Goal: Register for event/course

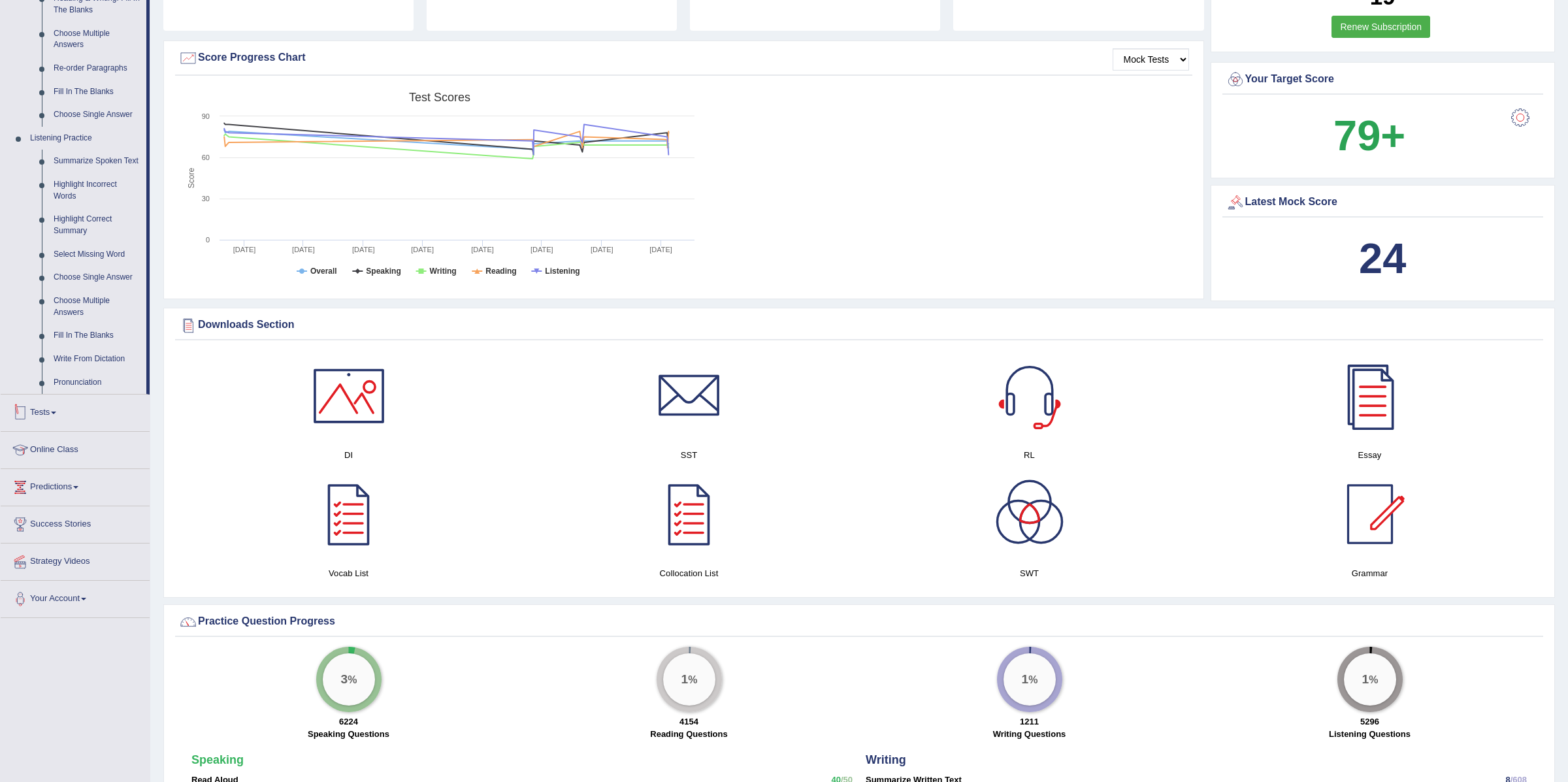
click at [58, 419] on link "Tests" at bounding box center [75, 411] width 149 height 32
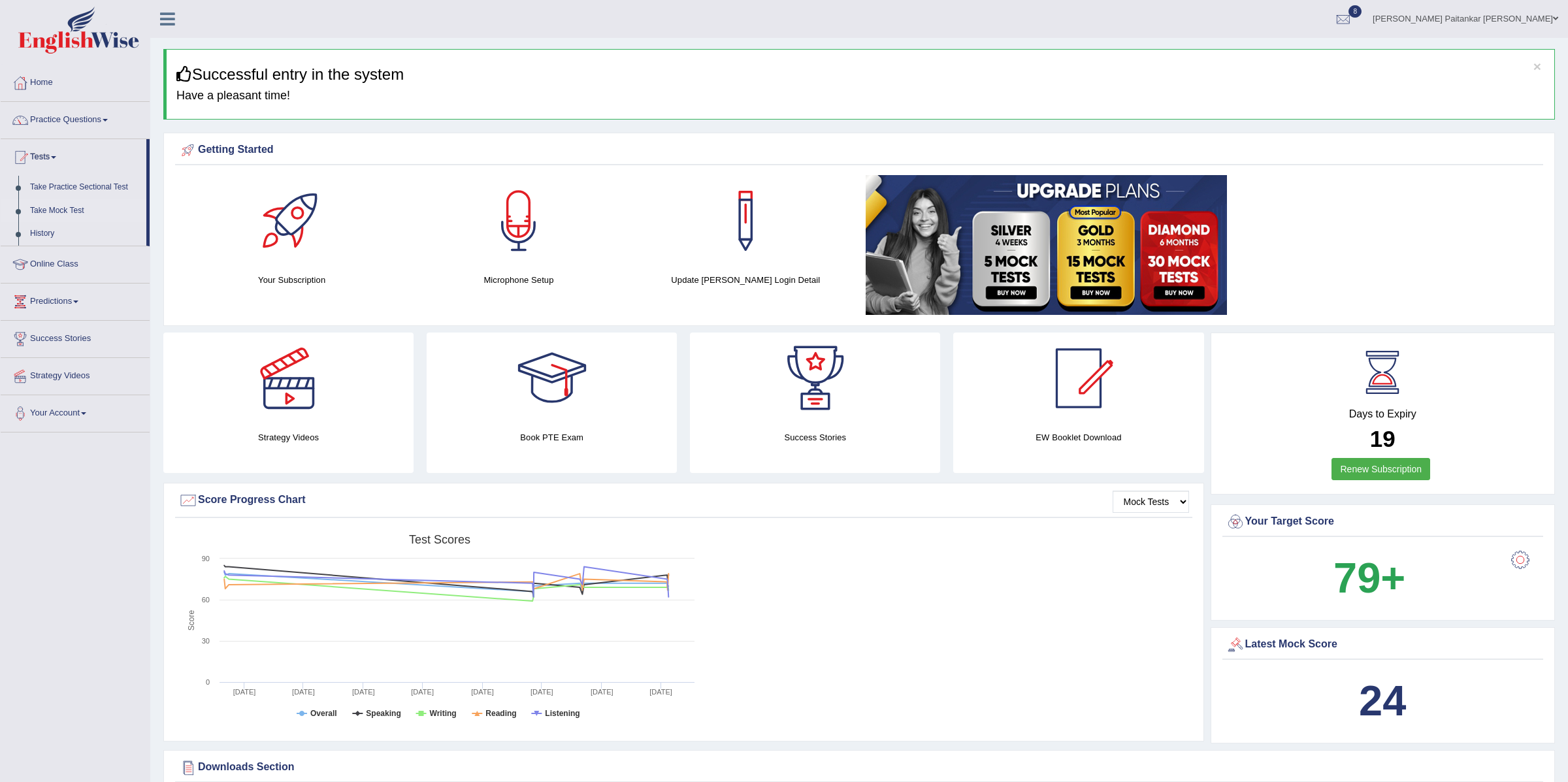
click at [53, 206] on link "Take Mock Test" at bounding box center [85, 210] width 122 height 23
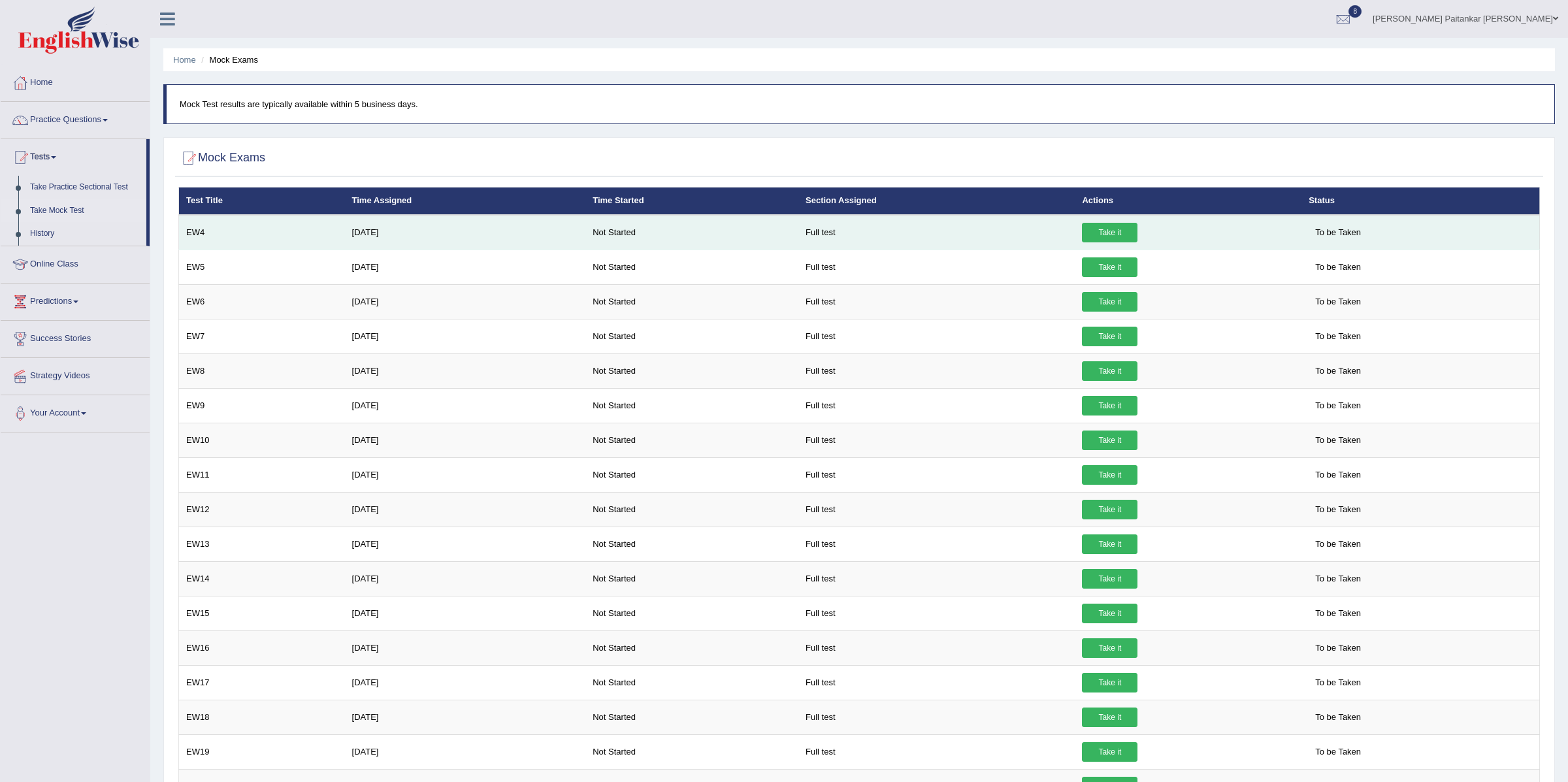
click at [1121, 235] on link "Take it" at bounding box center [1109, 232] width 56 height 19
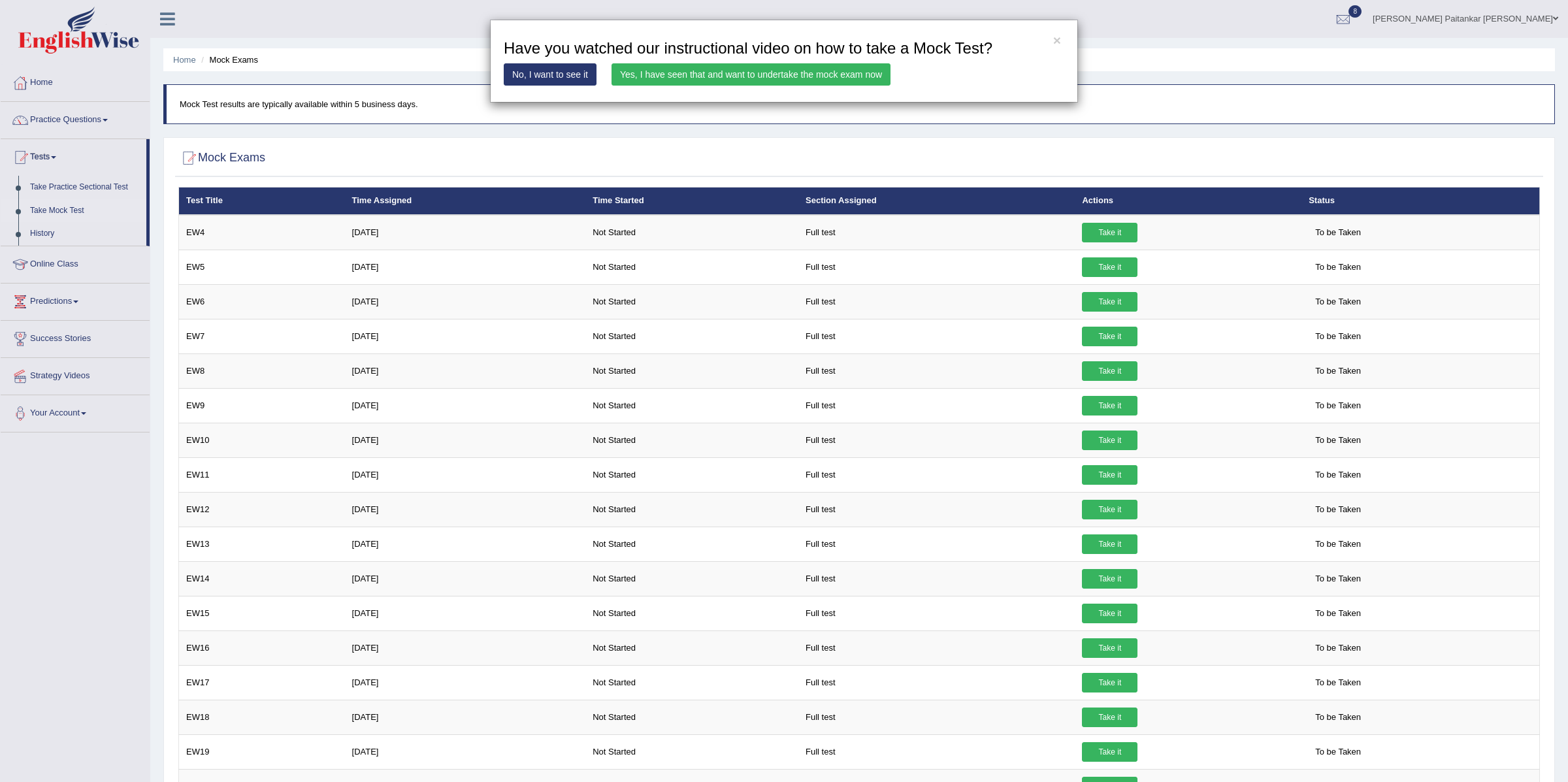
click at [673, 74] on link "Yes, I have seen that and want to undertake the mock exam now" at bounding box center [751, 74] width 279 height 22
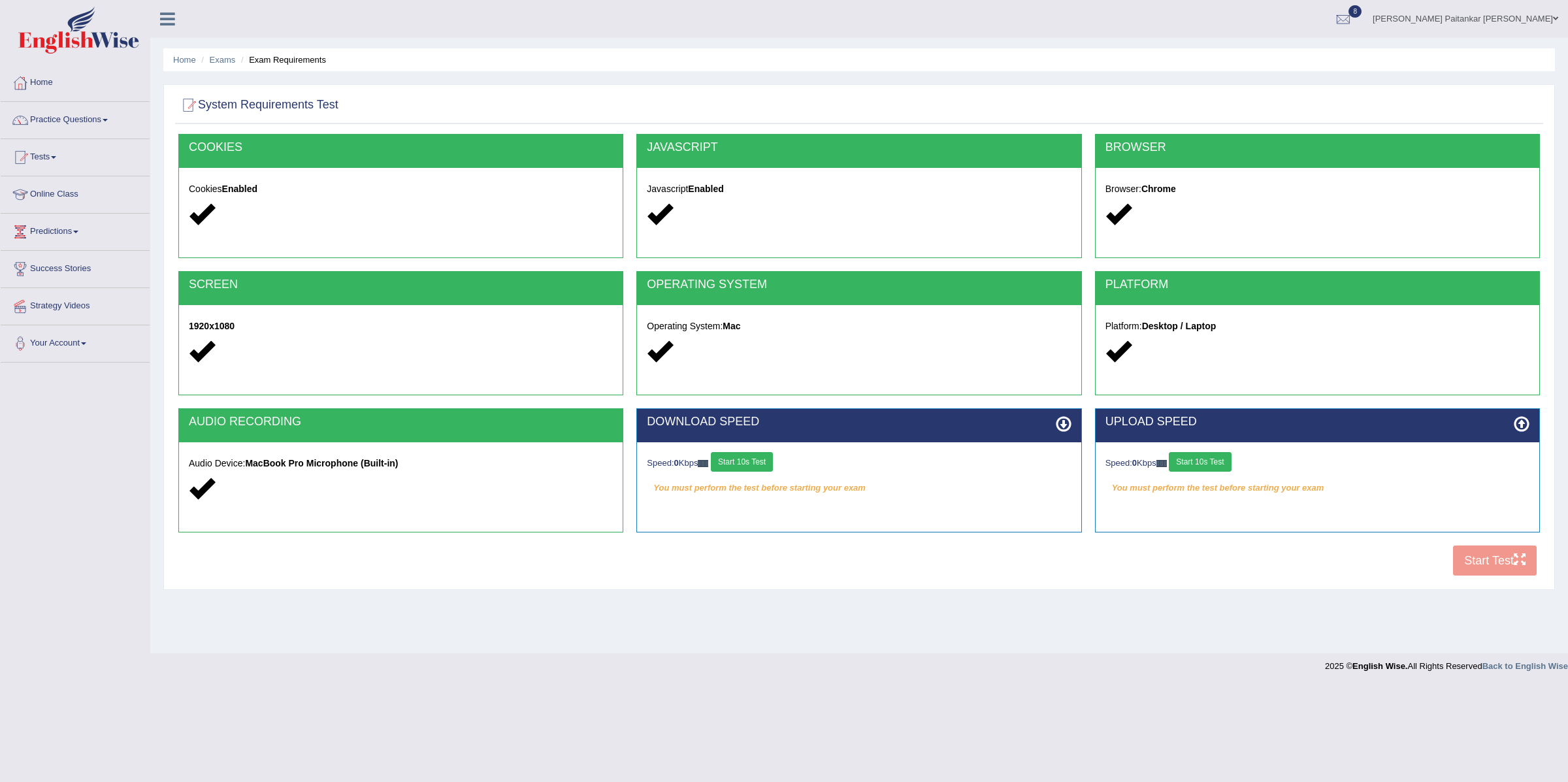
click at [1201, 462] on button "Start 10s Test" at bounding box center [1200, 462] width 62 height 19
click at [748, 459] on button "Start 10s Test" at bounding box center [742, 462] width 62 height 19
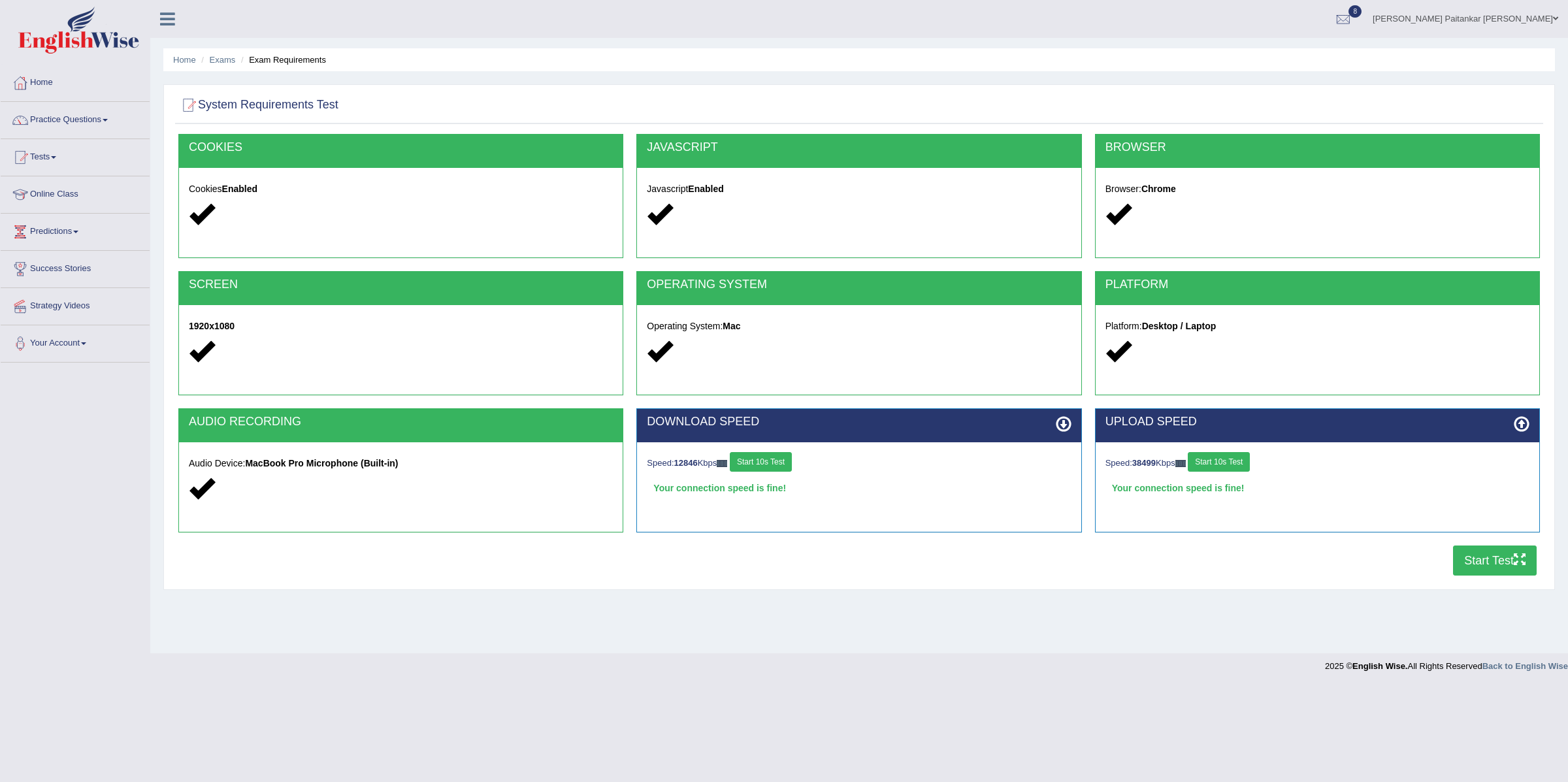
click at [1515, 561] on icon "button" at bounding box center [1519, 559] width 12 height 12
